Goal: Information Seeking & Learning: Learn about a topic

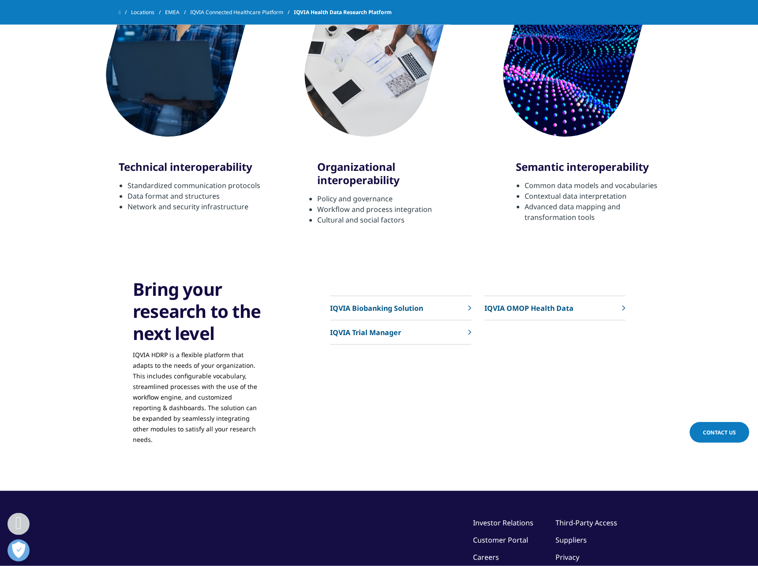
scroll to position [1665, 0]
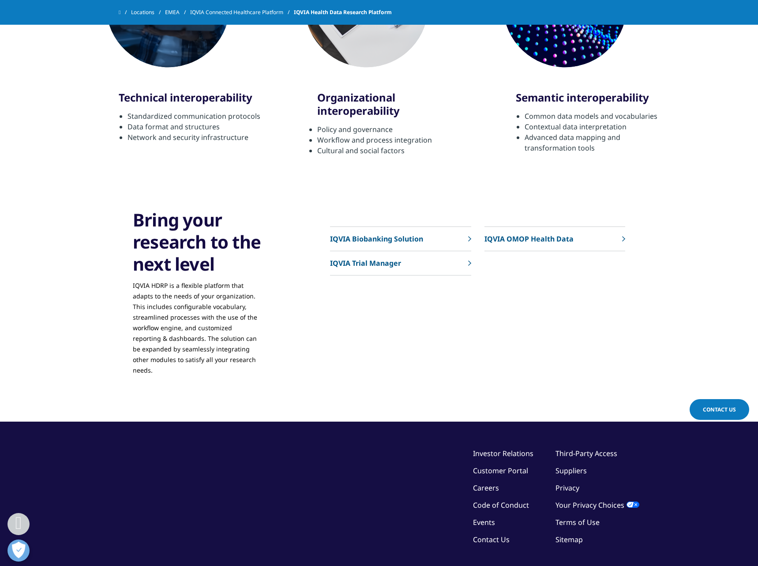
click at [447, 235] on link "IQVIA Biobanking Solution" at bounding box center [400, 239] width 141 height 24
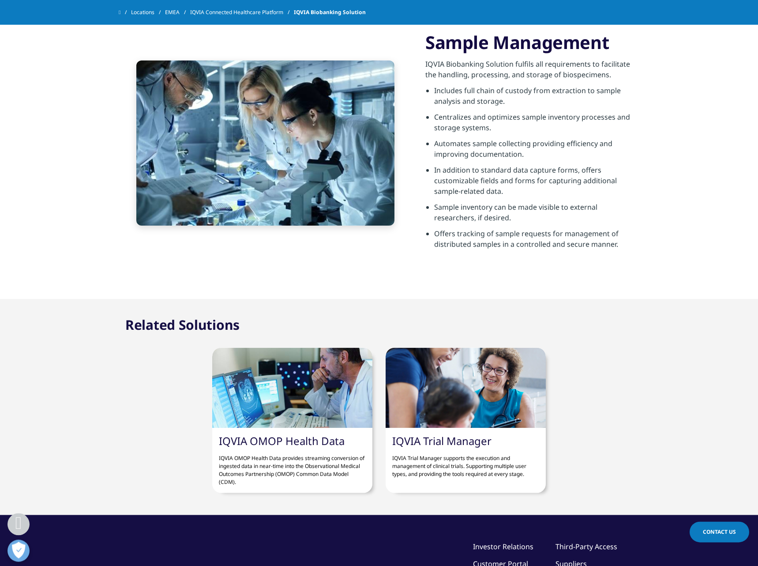
scroll to position [406, 0]
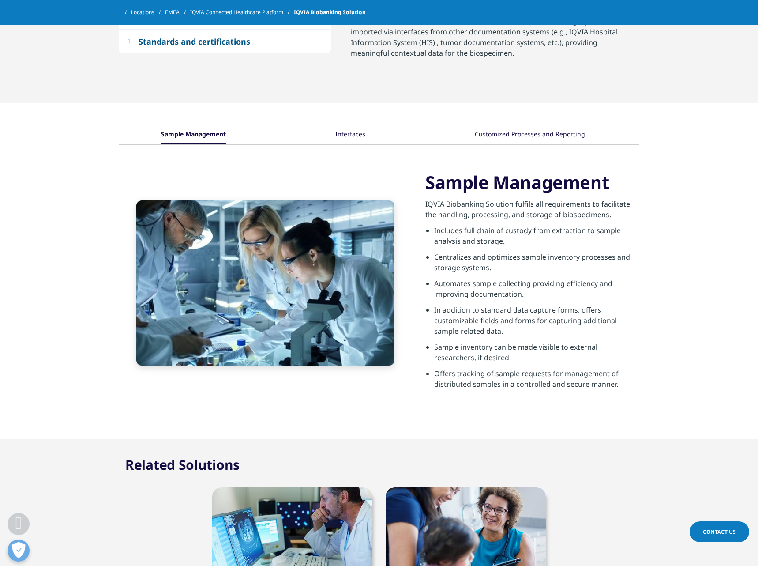
click at [355, 139] on div "Interfaces" at bounding box center [350, 134] width 30 height 19
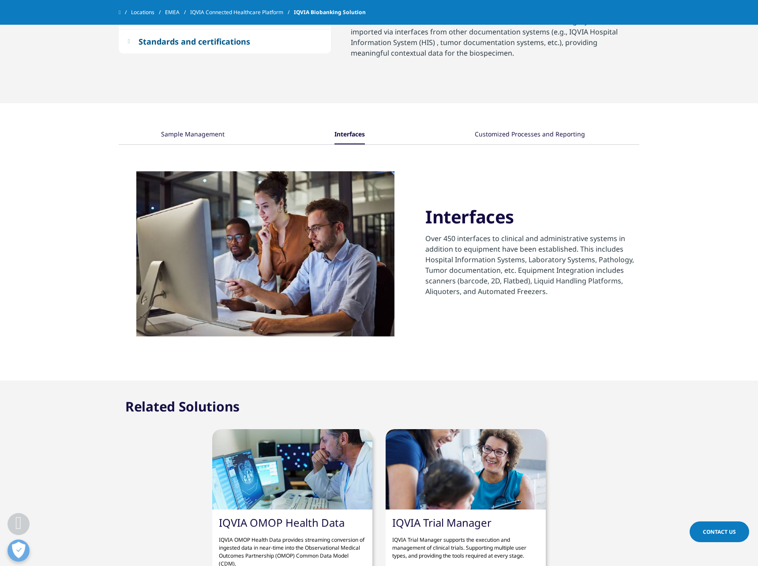
click at [522, 135] on div "Customized Processes and Reporting" at bounding box center [530, 134] width 110 height 19
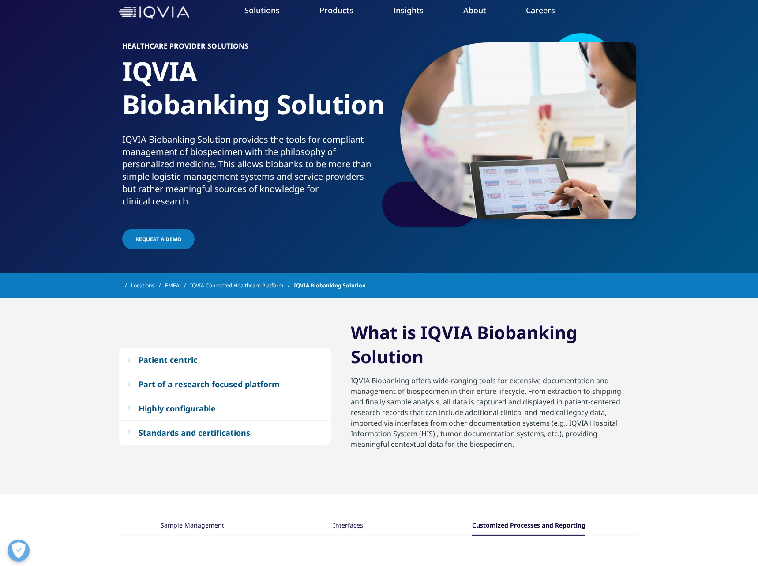
scroll to position [0, 0]
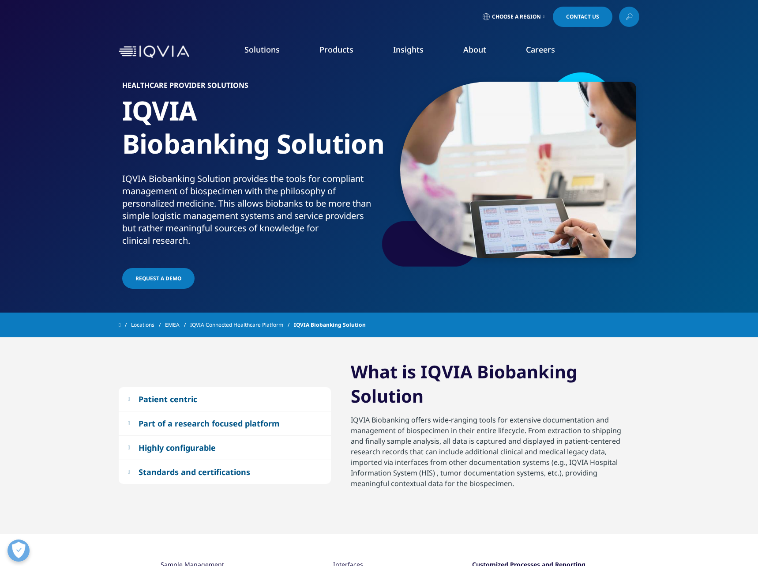
click at [163, 280] on span "REQUEST A DEMO" at bounding box center [158, 278] width 46 height 8
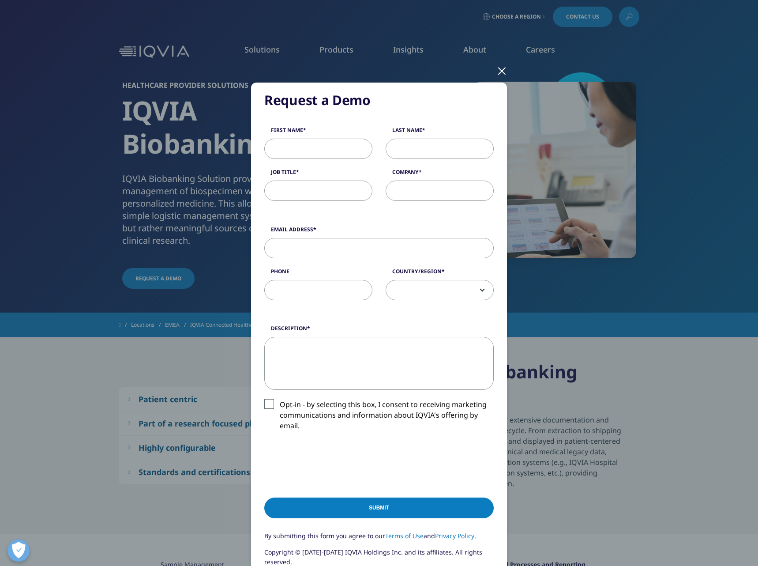
click at [500, 73] on div at bounding box center [502, 70] width 10 height 24
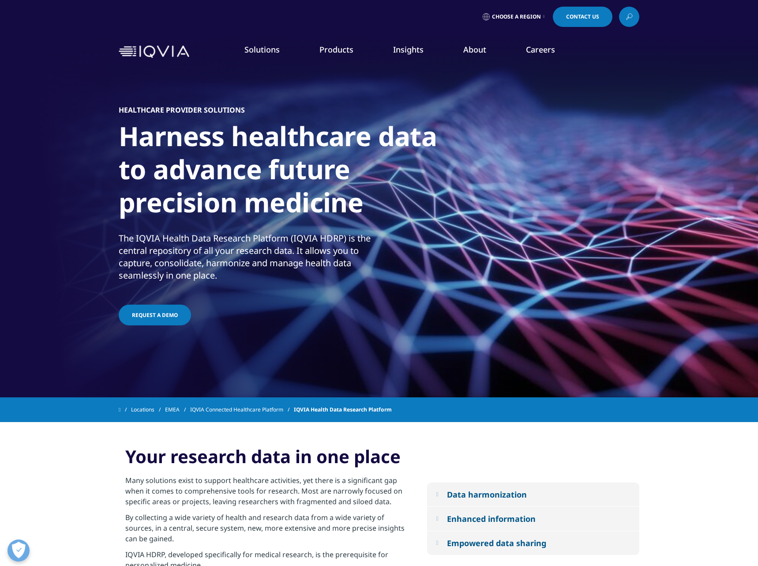
scroll to position [1665, 0]
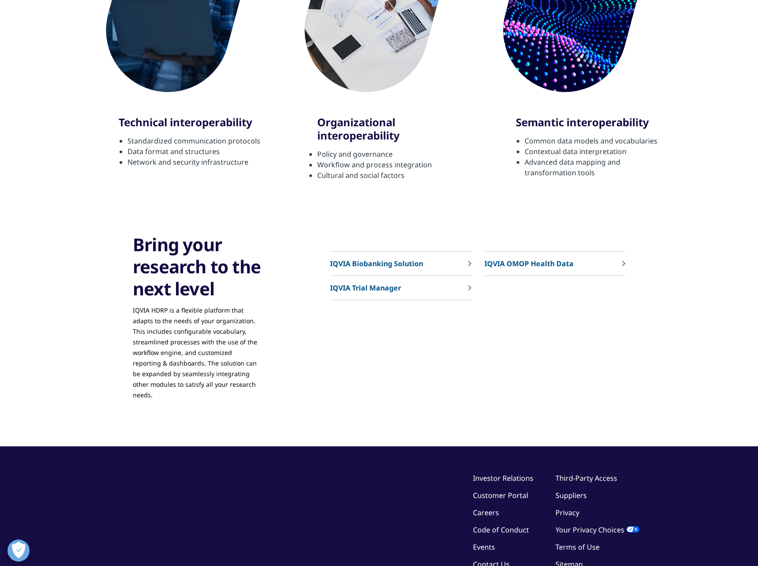
click at [530, 271] on link "IQVIA OMOP Health Data" at bounding box center [555, 264] width 141 height 24
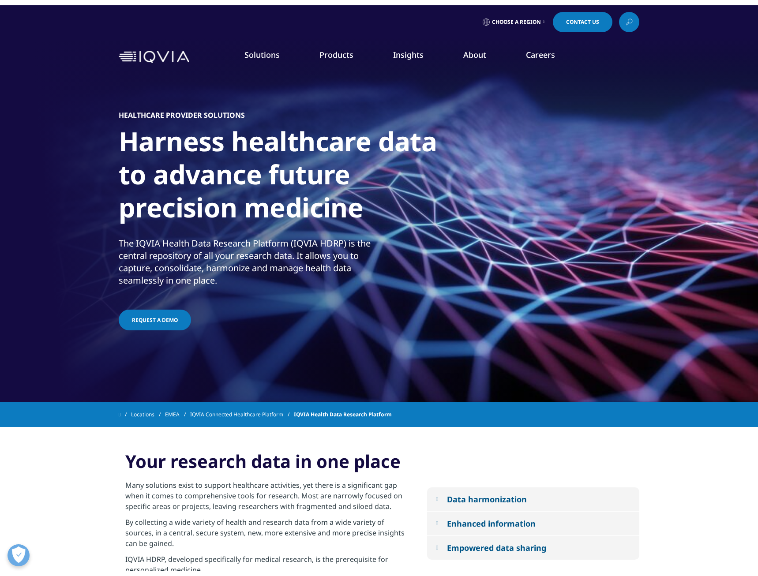
scroll to position [1665, 0]
